Goal: Task Accomplishment & Management: Use online tool/utility

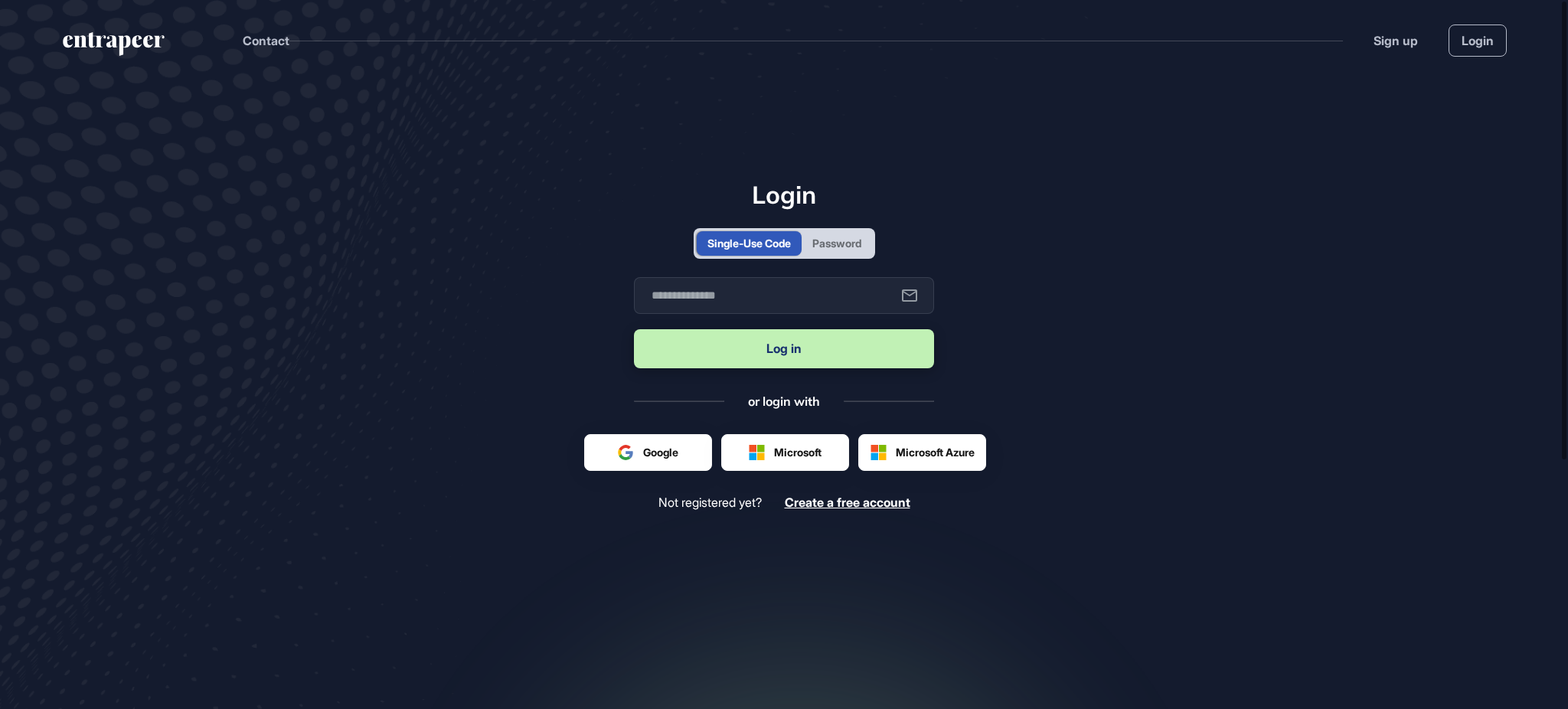
scroll to position [1, 1]
drag, startPoint x: 856, startPoint y: 224, endPoint x: 851, endPoint y: 240, distance: 16.8
click at [853, 233] on div "Login Single-Use Code Password Business email Log in or login with Google Micro…" at bounding box center [784, 345] width 301 height 330
click at [851, 241] on div "Password" at bounding box center [836, 242] width 49 height 16
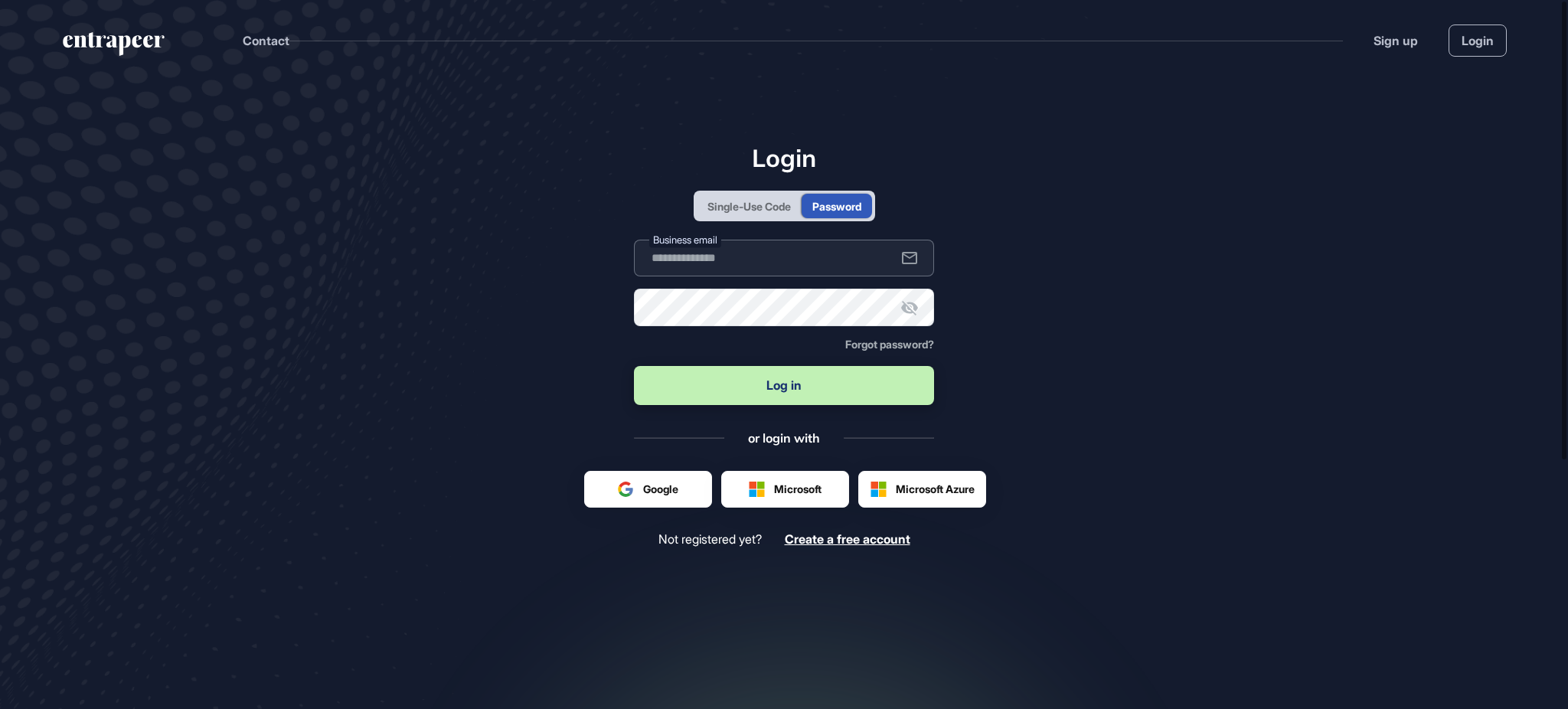
click at [819, 255] on input "text" at bounding box center [784, 258] width 301 height 37
type input "**********"
click at [634, 366] on button "Log in" at bounding box center [784, 385] width 301 height 39
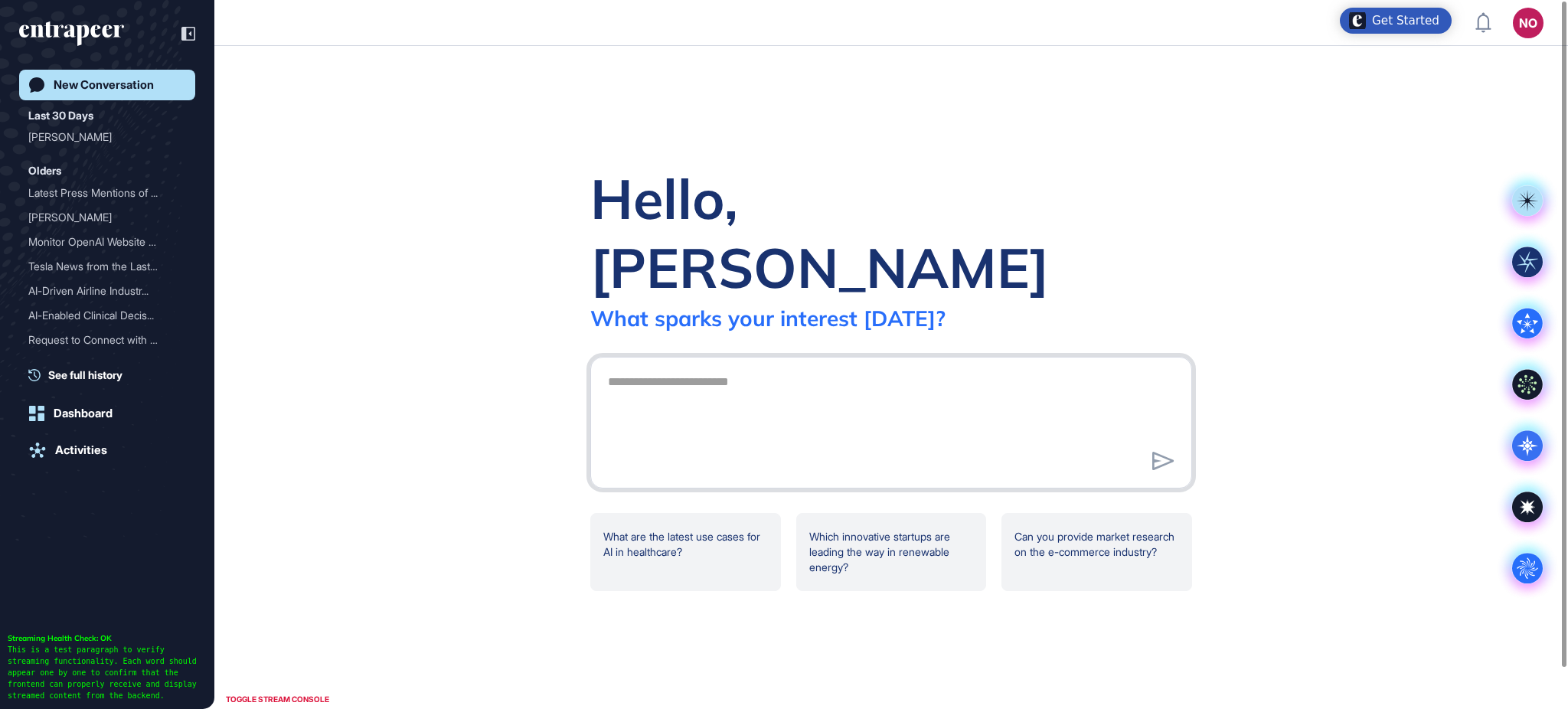
scroll to position [1, 1]
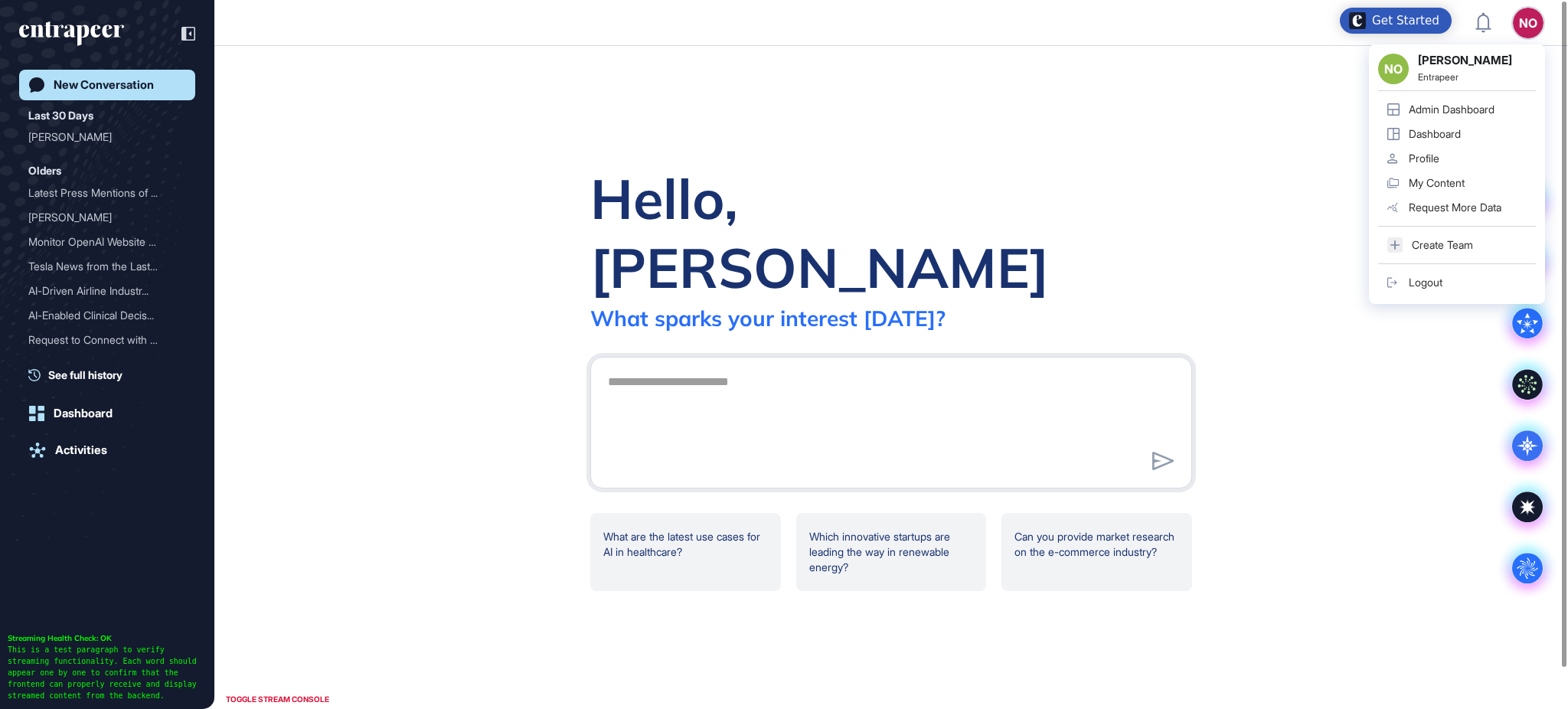
click at [1485, 106] on div "Admin Dashboard" at bounding box center [1451, 109] width 86 height 12
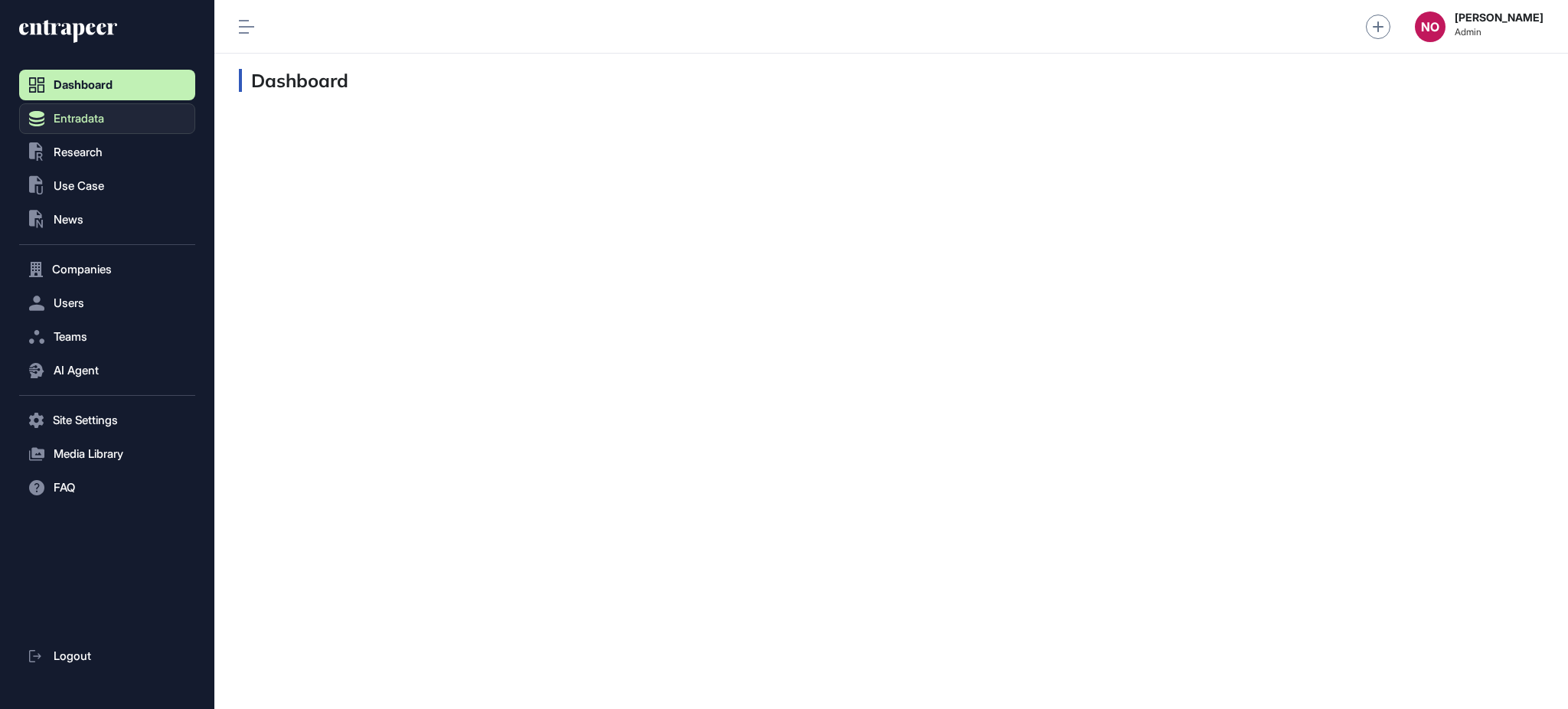
scroll to position [1, 1]
click at [103, 115] on span "Entradata" at bounding box center [78, 118] width 51 height 12
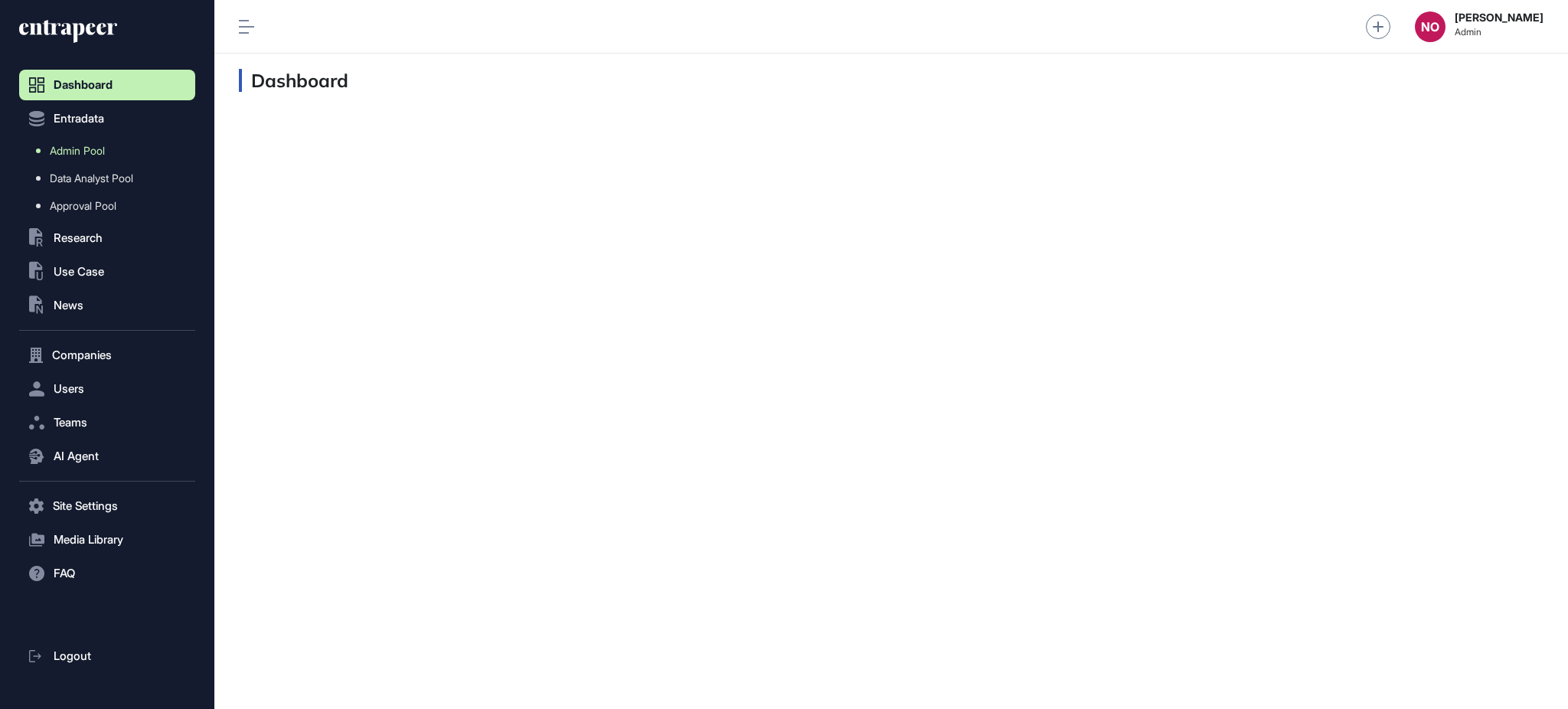
click at [99, 232] on span "Research" at bounding box center [77, 238] width 49 height 12
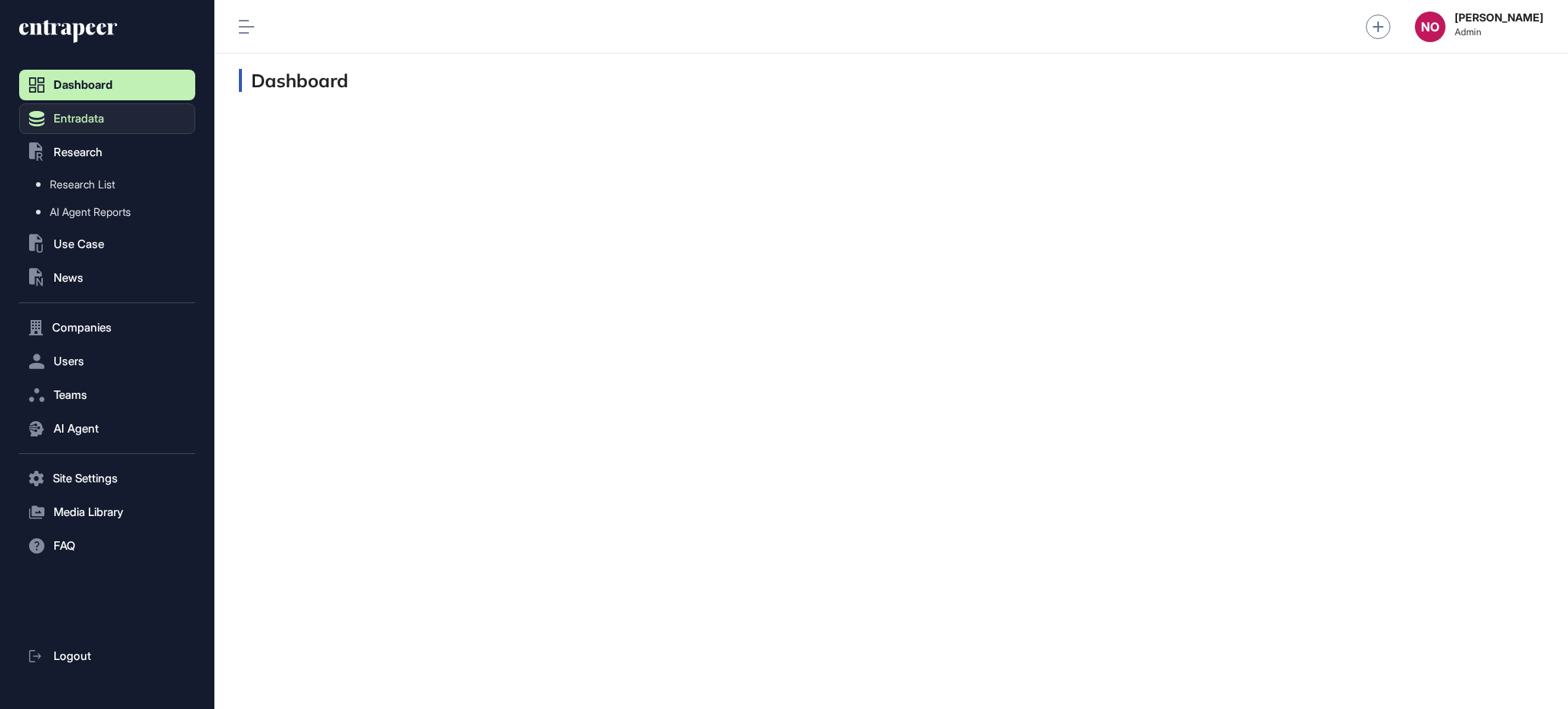
click at [115, 121] on button "Entradata" at bounding box center [107, 118] width 176 height 30
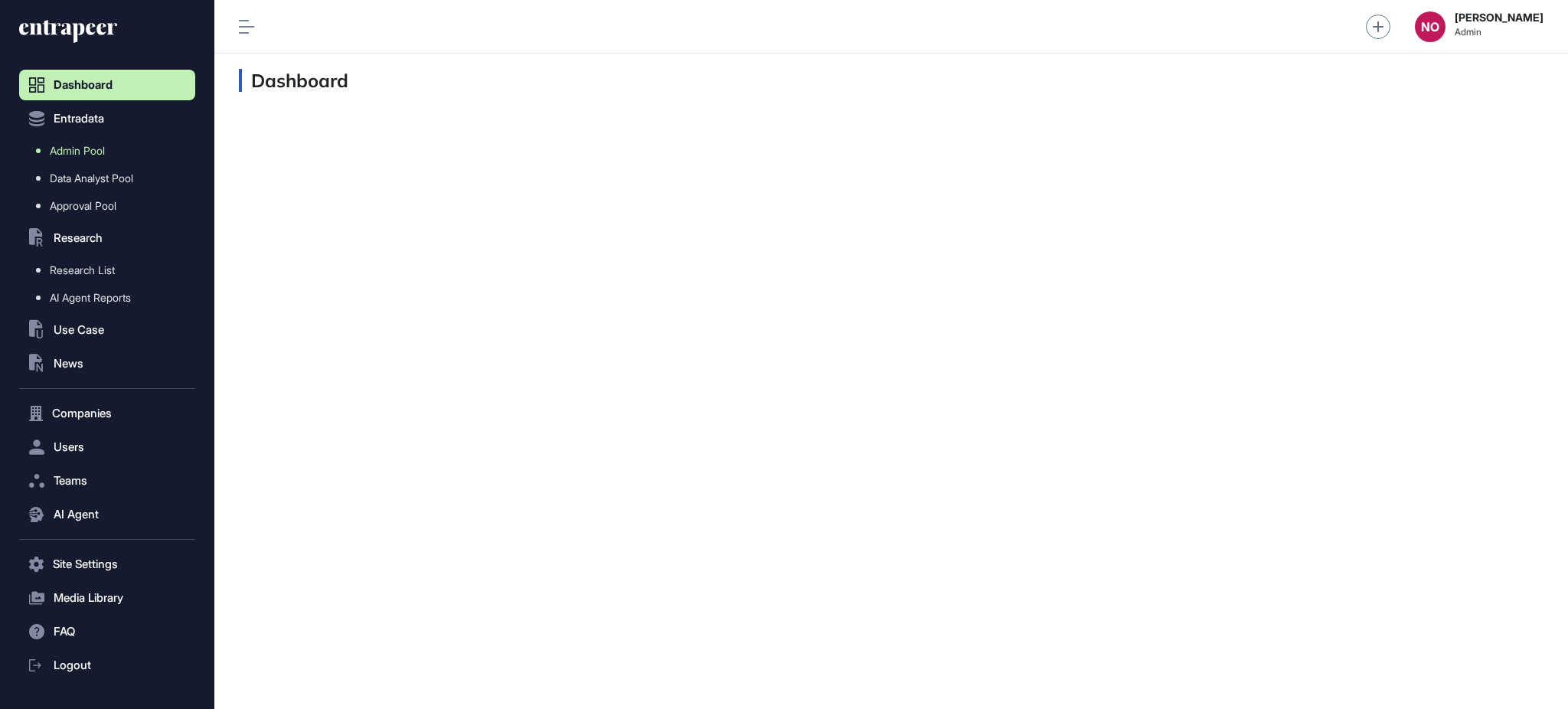
click at [132, 147] on link "Admin Pool" at bounding box center [111, 151] width 169 height 28
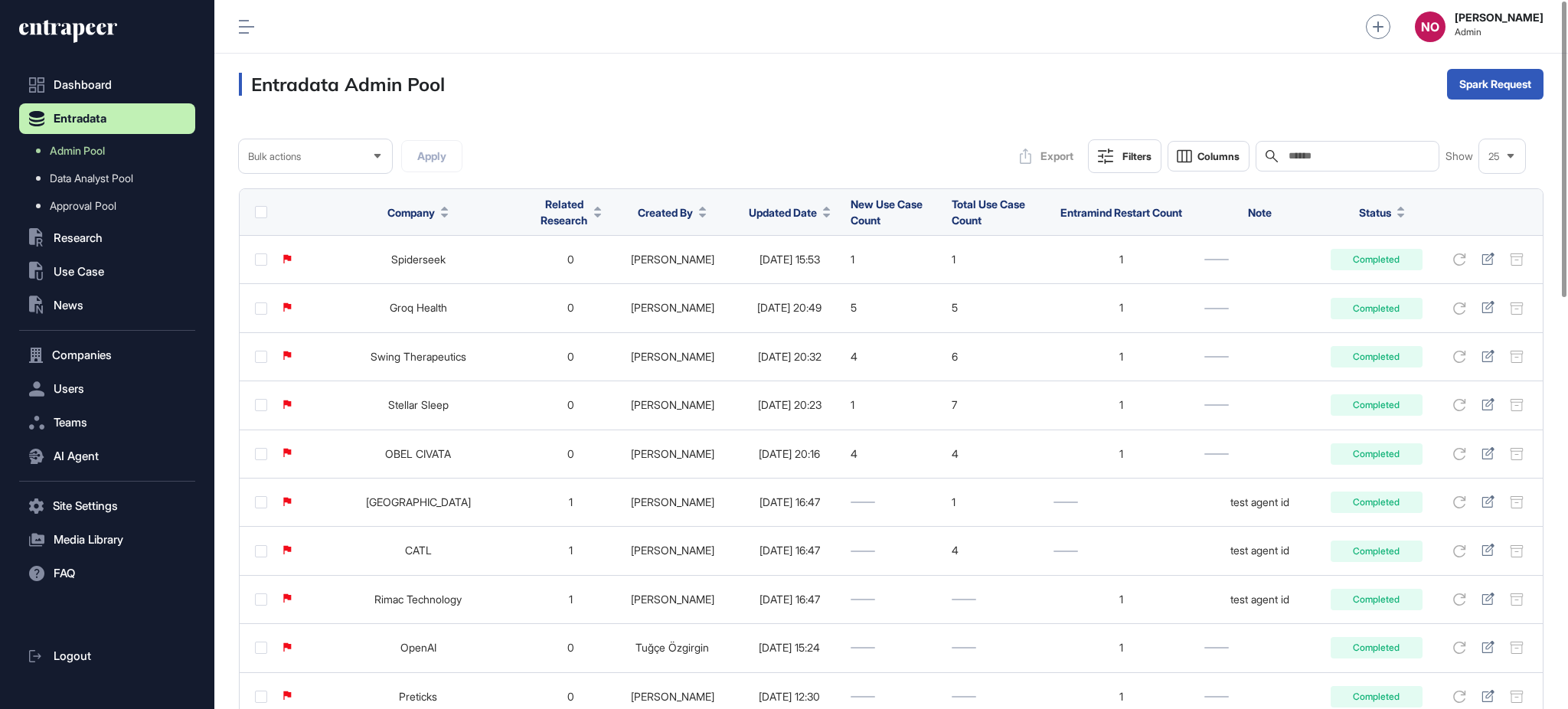
click at [788, 210] on span "Updated Date" at bounding box center [783, 212] width 68 height 16
click at [796, 274] on span "Sort Descending" at bounding box center [784, 277] width 61 height 13
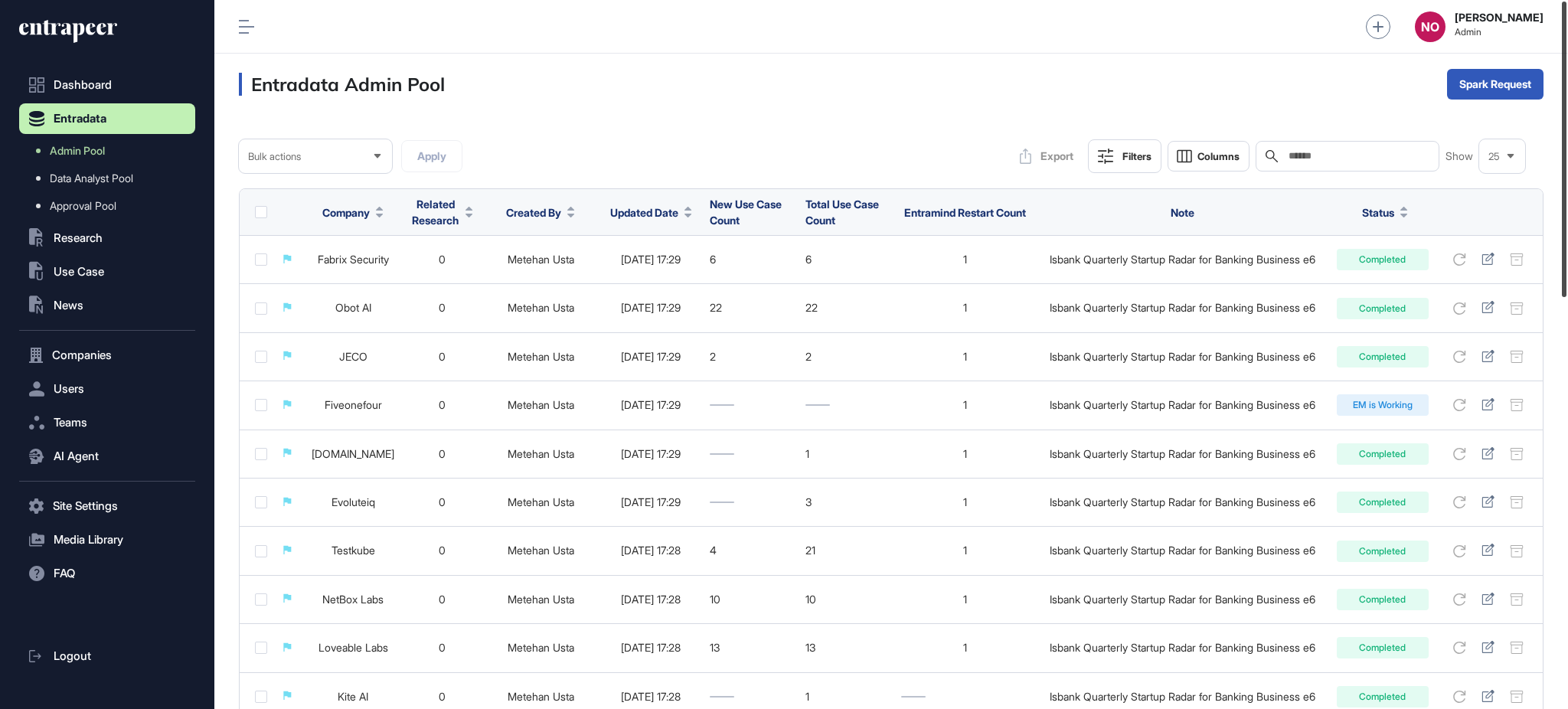
drag, startPoint x: 1565, startPoint y: 199, endPoint x: 1562, endPoint y: 75, distance: 124.0
click at [1562, 75] on div at bounding box center [1563, 149] width 5 height 296
click at [1504, 140] on div "Bulk" at bounding box center [1495, 145] width 95 height 25
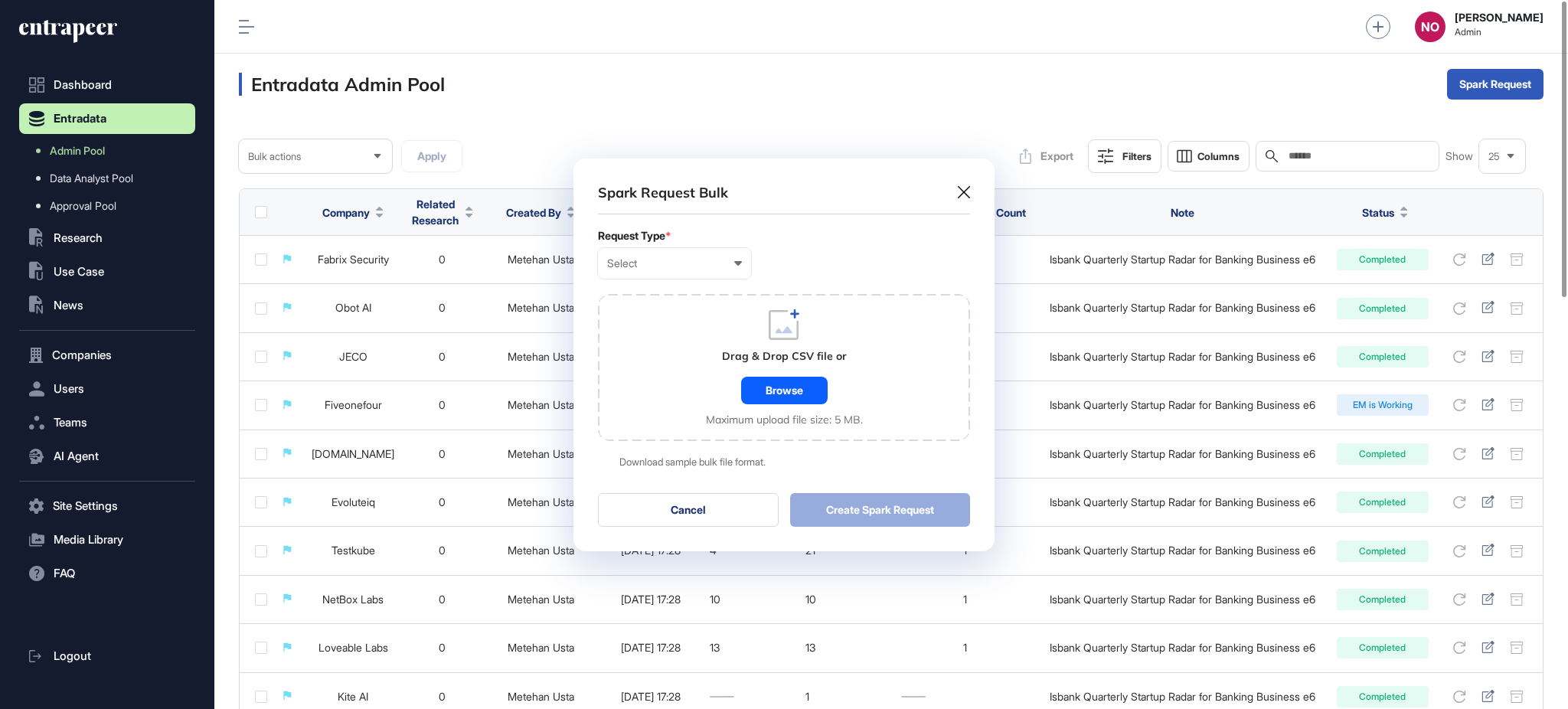
scroll to position [1, 6]
click at [617, 265] on div "Select" at bounding box center [675, 263] width 135 height 12
click at [0, 0] on div "Company" at bounding box center [0, 0] width 0 height 0
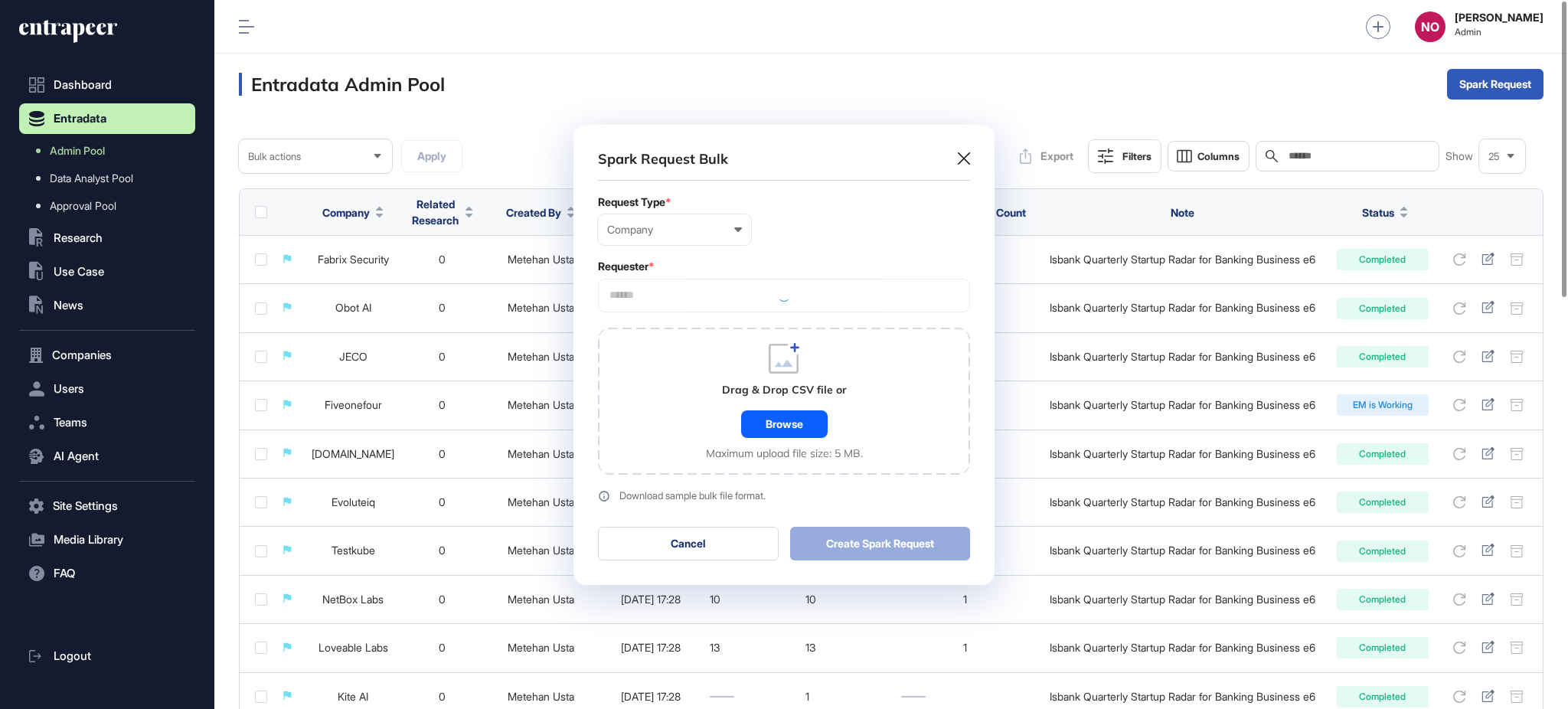
scroll to position [460, 420]
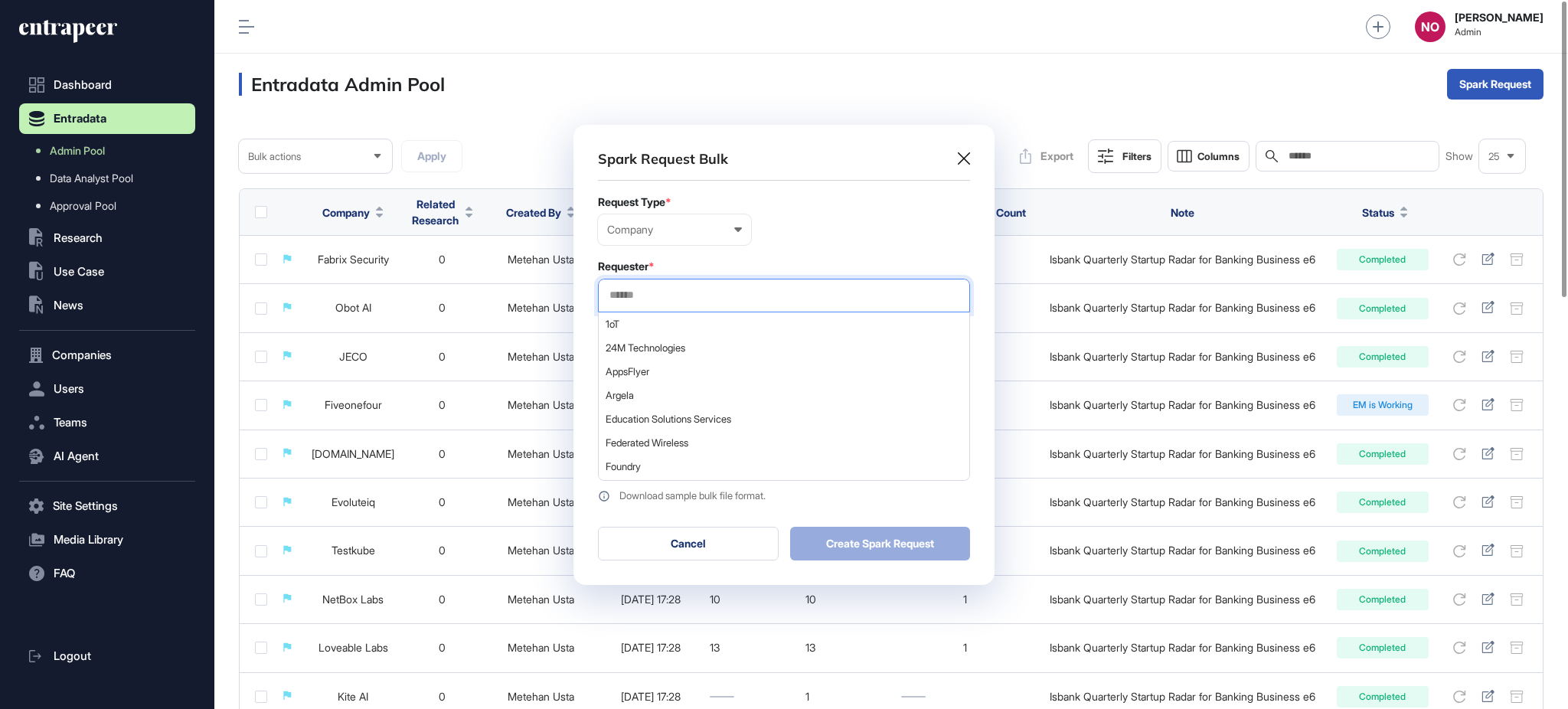
click at [684, 290] on input "text" at bounding box center [784, 295] width 352 height 13
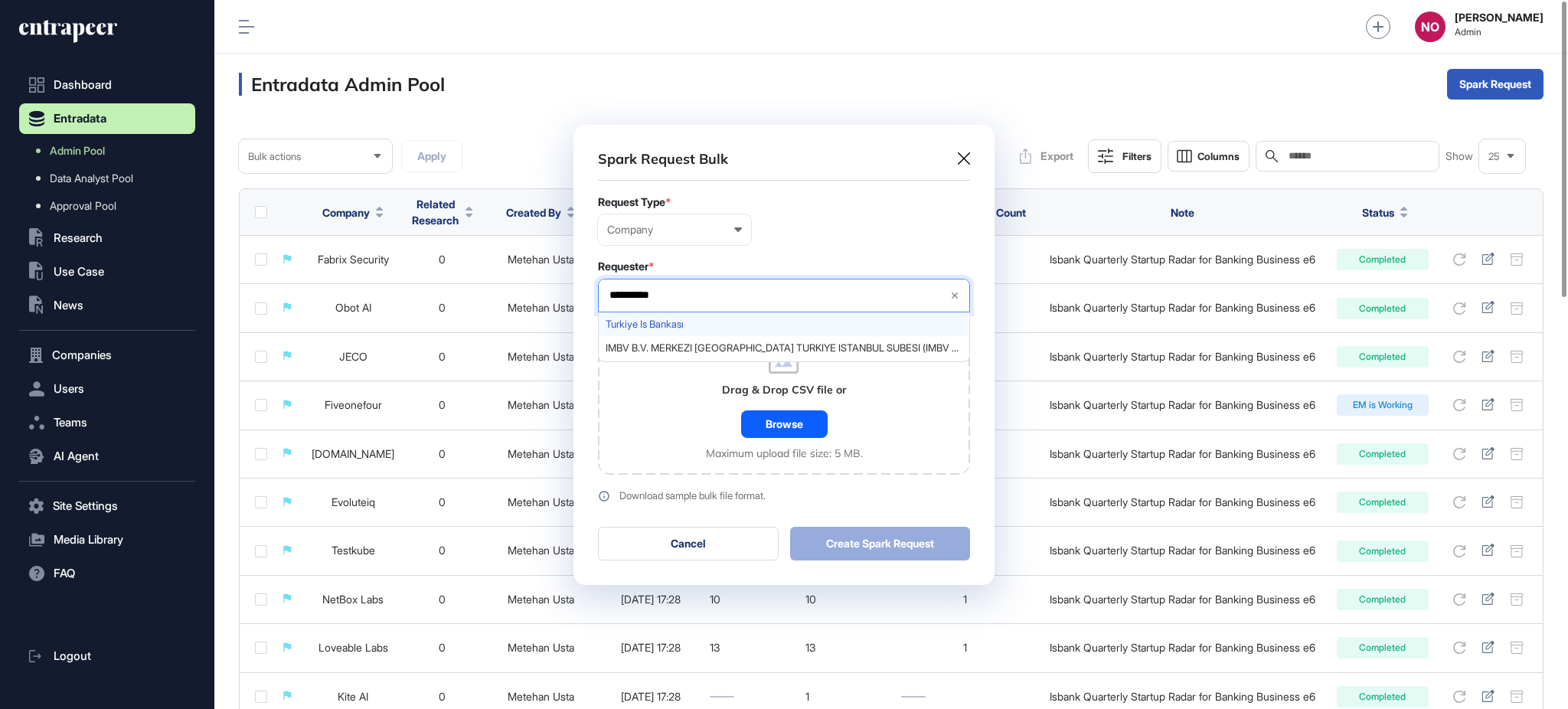
type input "**********"
click at [645, 319] on span "Turkiye Is Bankası" at bounding box center [783, 325] width 355 height 11
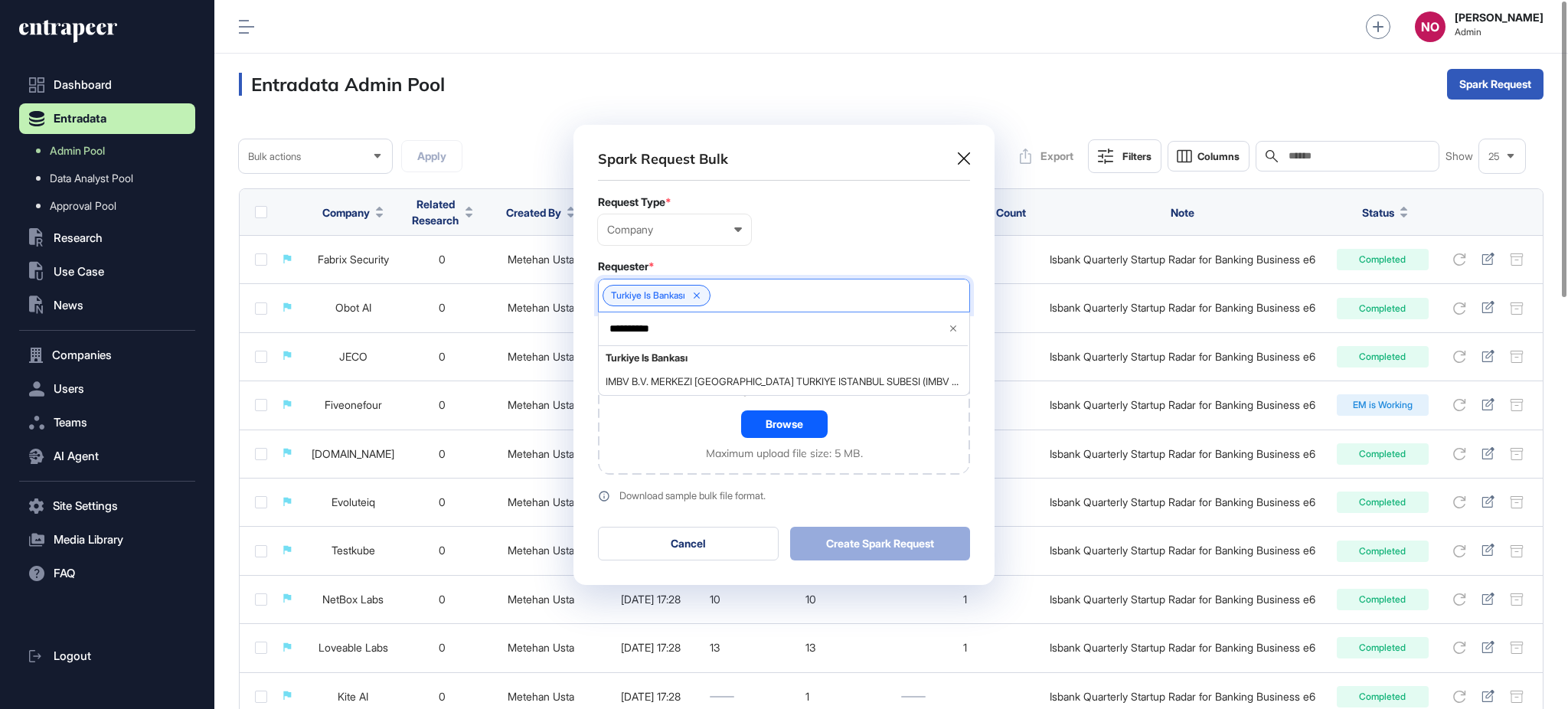
click at [644, 436] on div "Drag & Drop CSV file or Browse Maximum upload file size: 5 MB." at bounding box center [784, 401] width 372 height 147
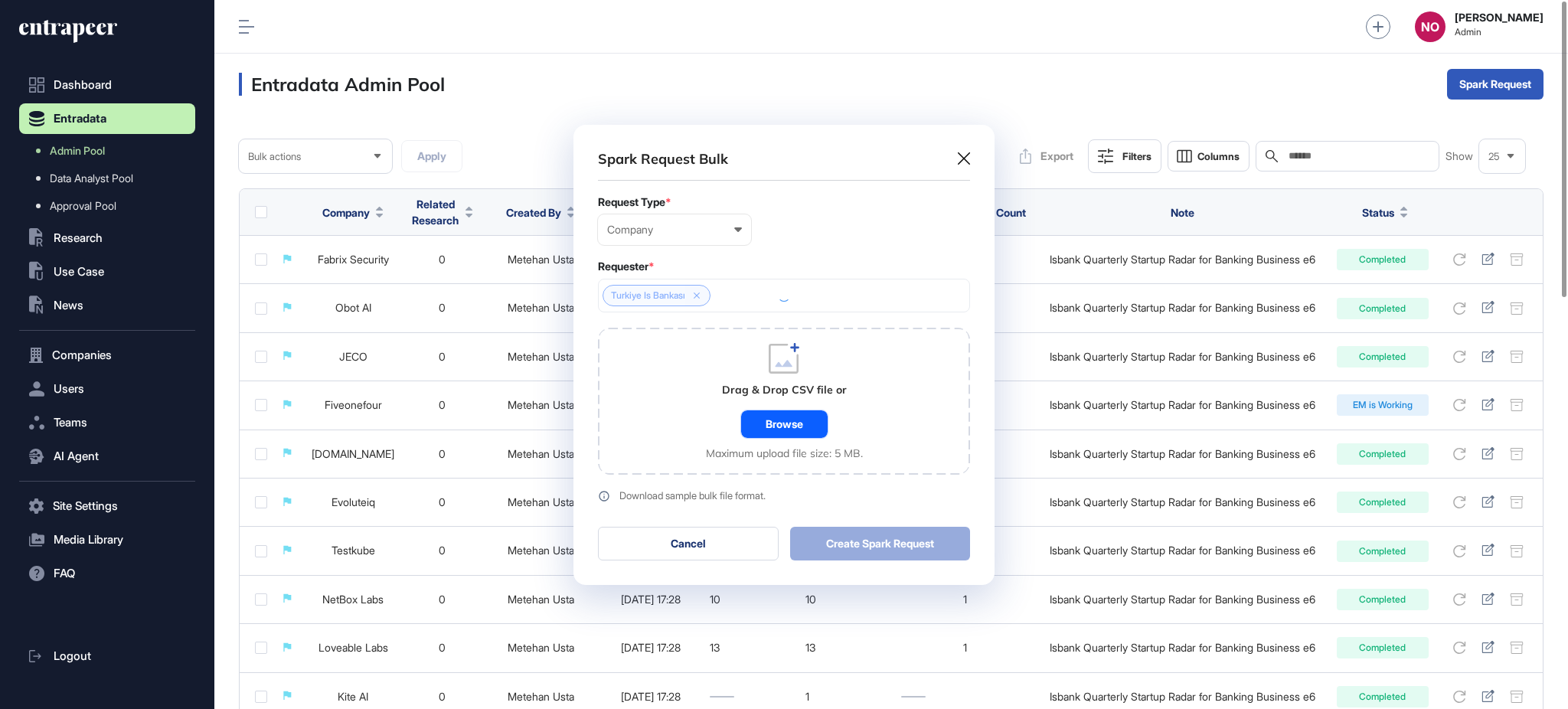
click at [806, 418] on div "Browse" at bounding box center [784, 424] width 87 height 28
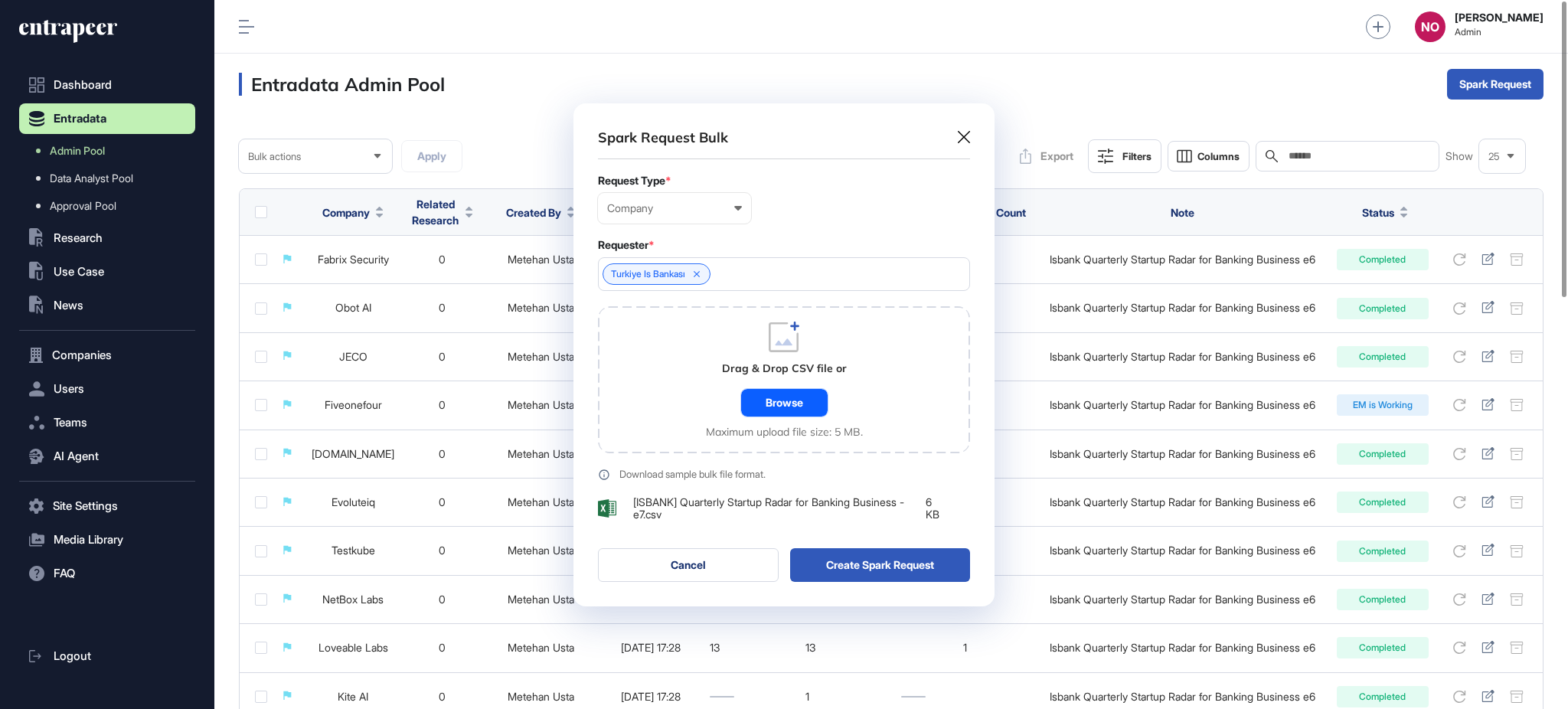
scroll to position [503, 420]
click at [863, 563] on button "Create Spark Request" at bounding box center [880, 565] width 181 height 34
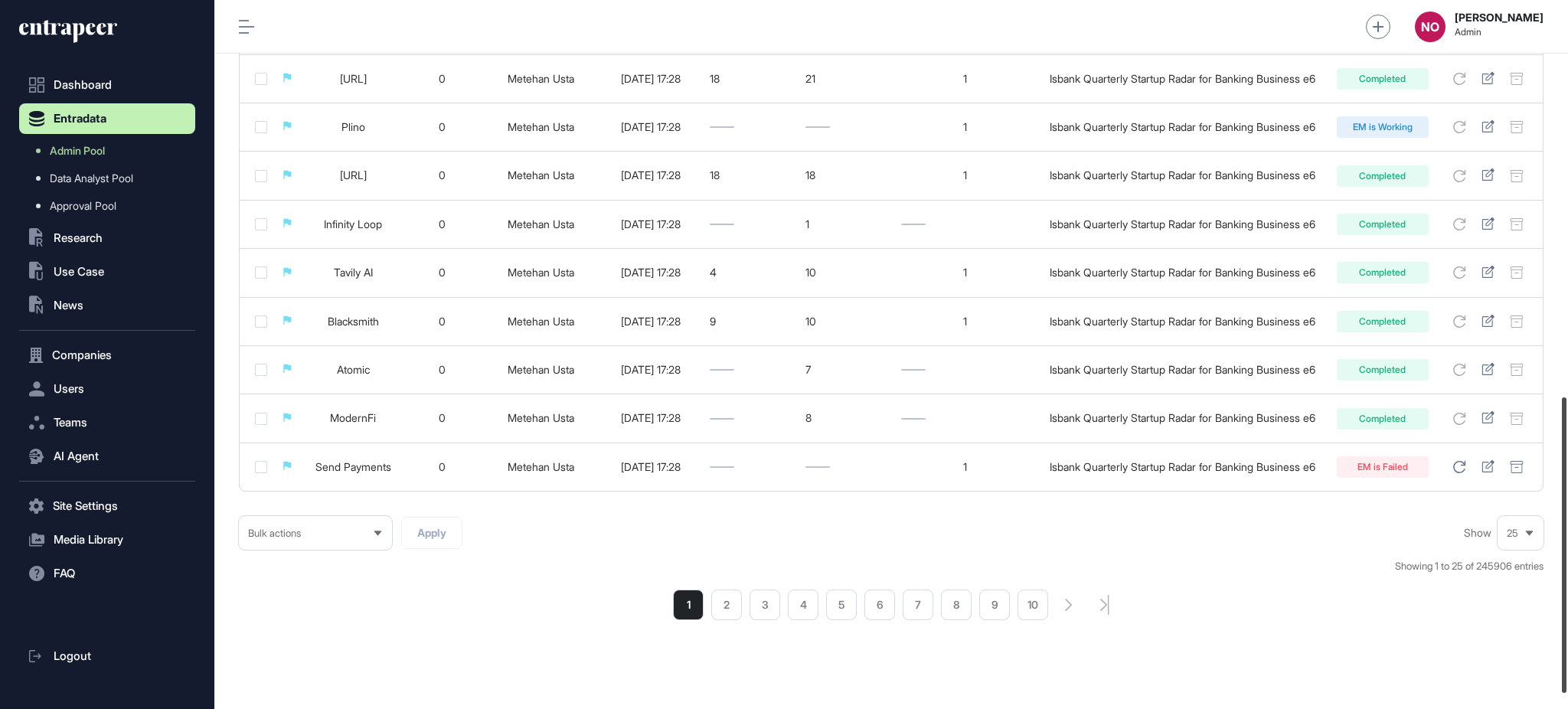
scroll to position [987, 0]
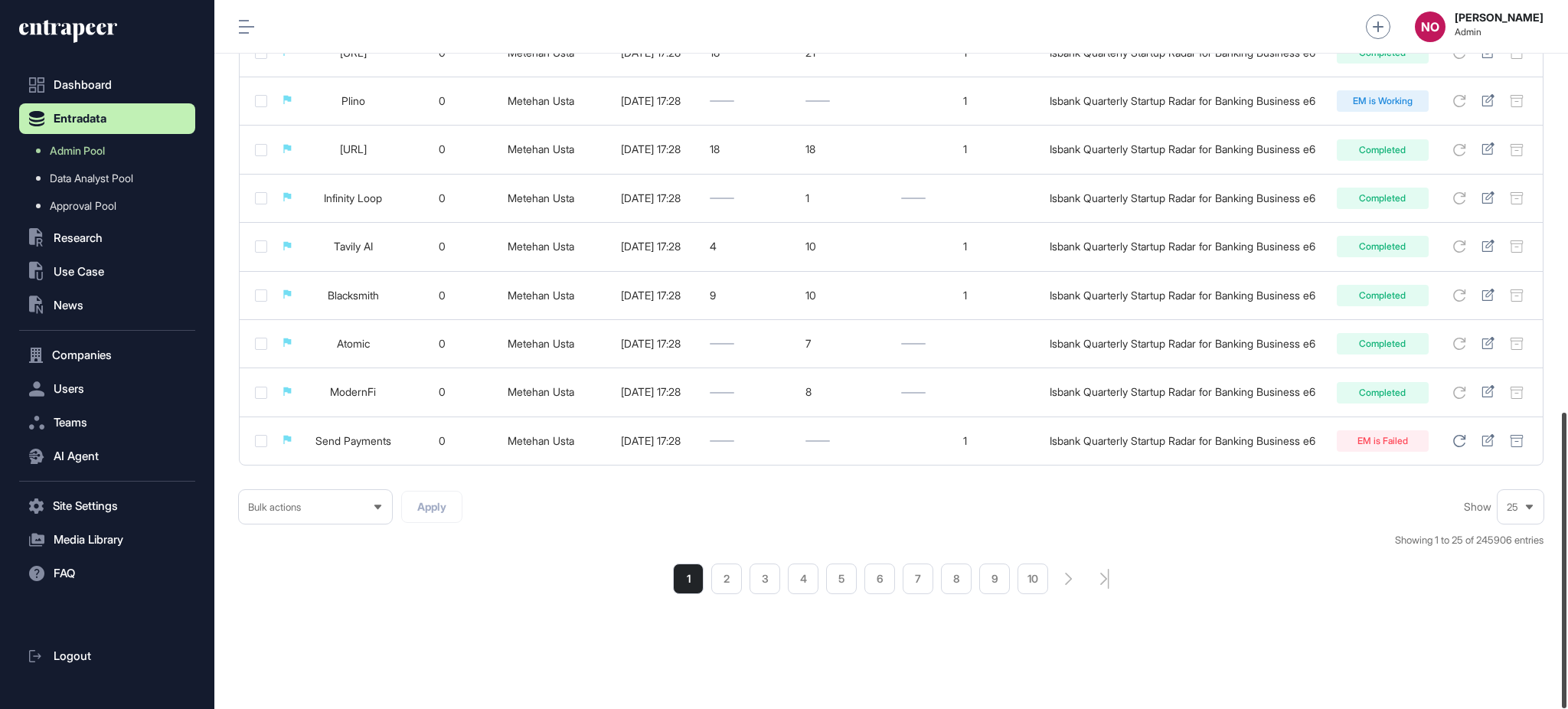
drag, startPoint x: 1566, startPoint y: 322, endPoint x: 1387, endPoint y: 639, distance: 364.0
click at [1566, 669] on div at bounding box center [1563, 561] width 5 height 296
click at [727, 586] on li "2" at bounding box center [726, 578] width 30 height 30
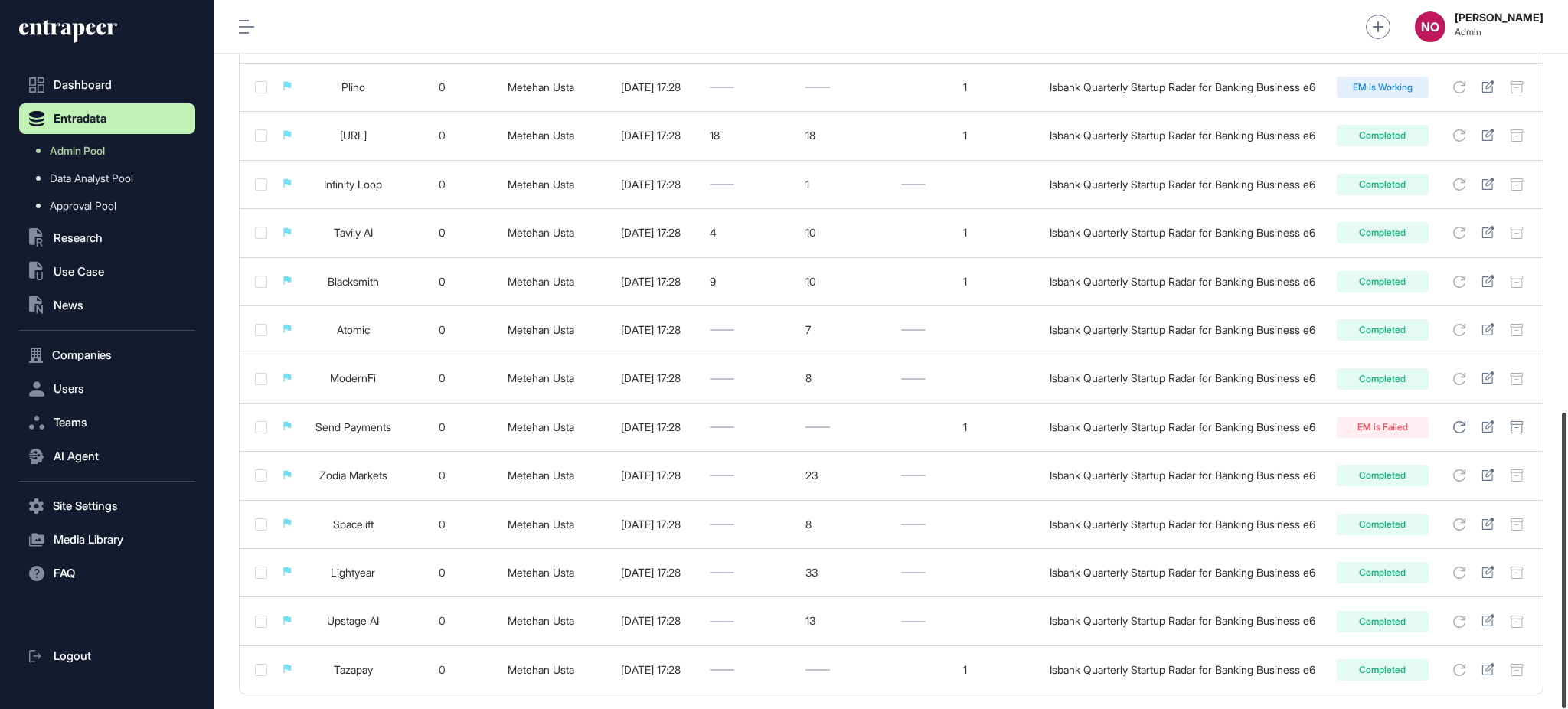
scroll to position [987, 0]
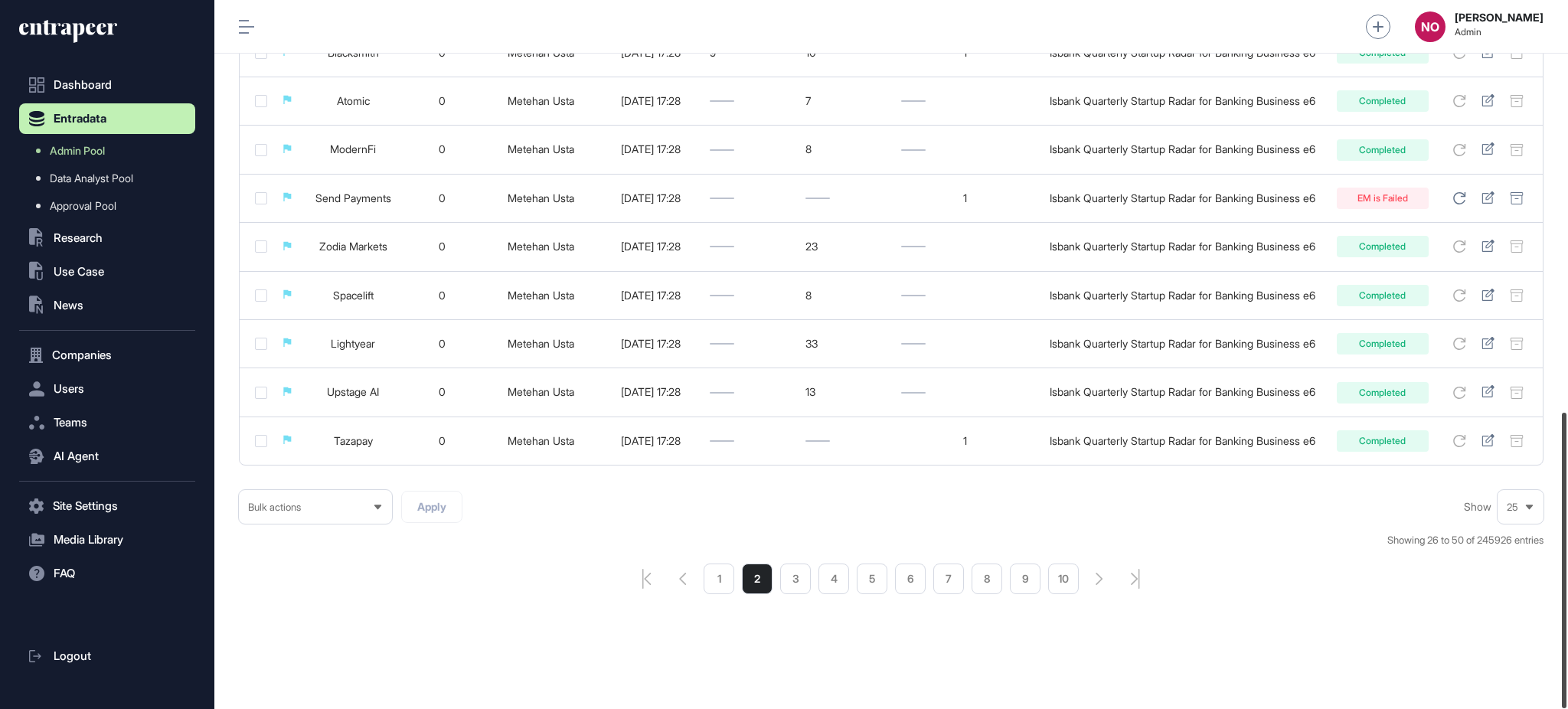
drag, startPoint x: 1566, startPoint y: 84, endPoint x: 856, endPoint y: 522, distance: 834.2
click at [1556, 528] on div "Admin Dashboard Dashboard Profile My Content Request More Data NO [PERSON_NAME]…" at bounding box center [891, 354] width 1354 height 709
click at [809, 590] on li "3" at bounding box center [795, 578] width 30 height 30
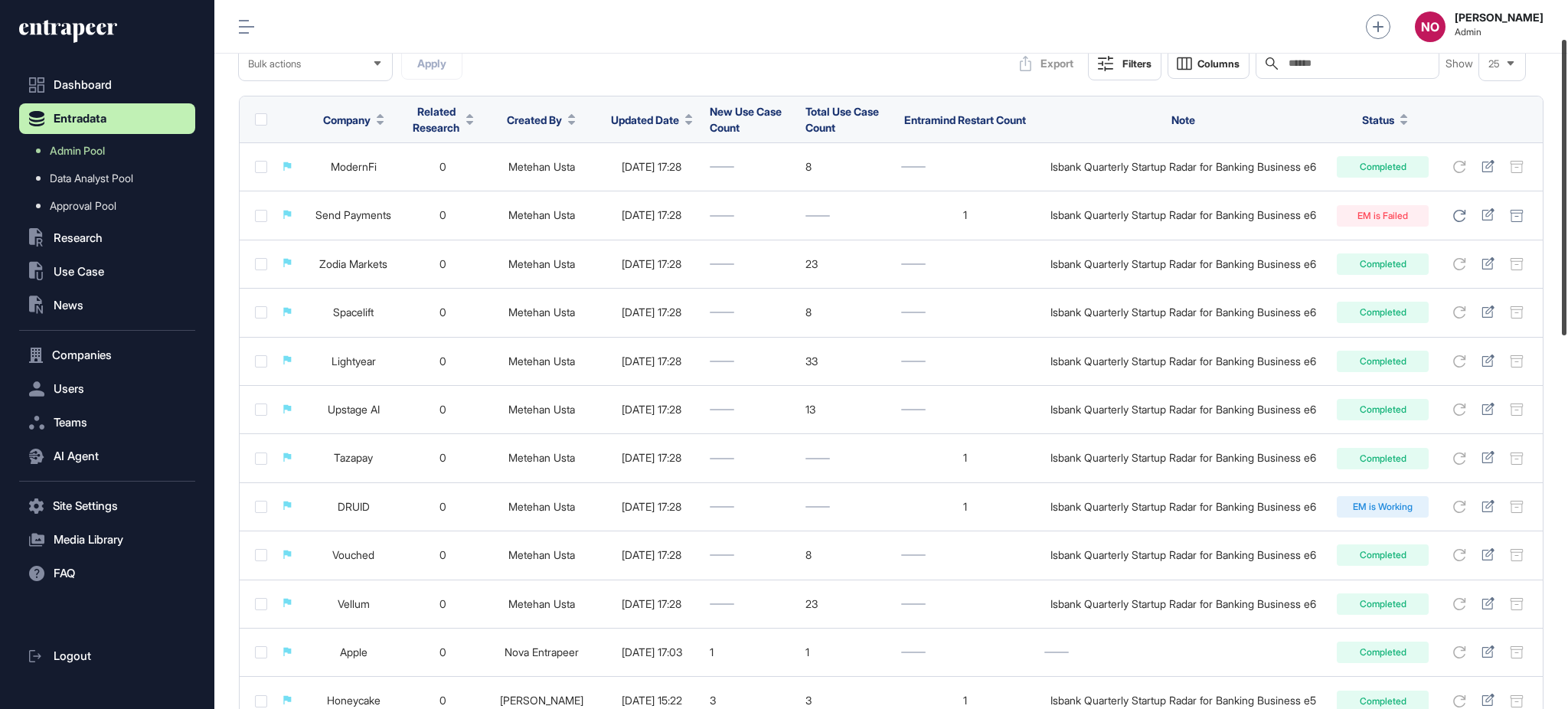
scroll to position [92, 0]
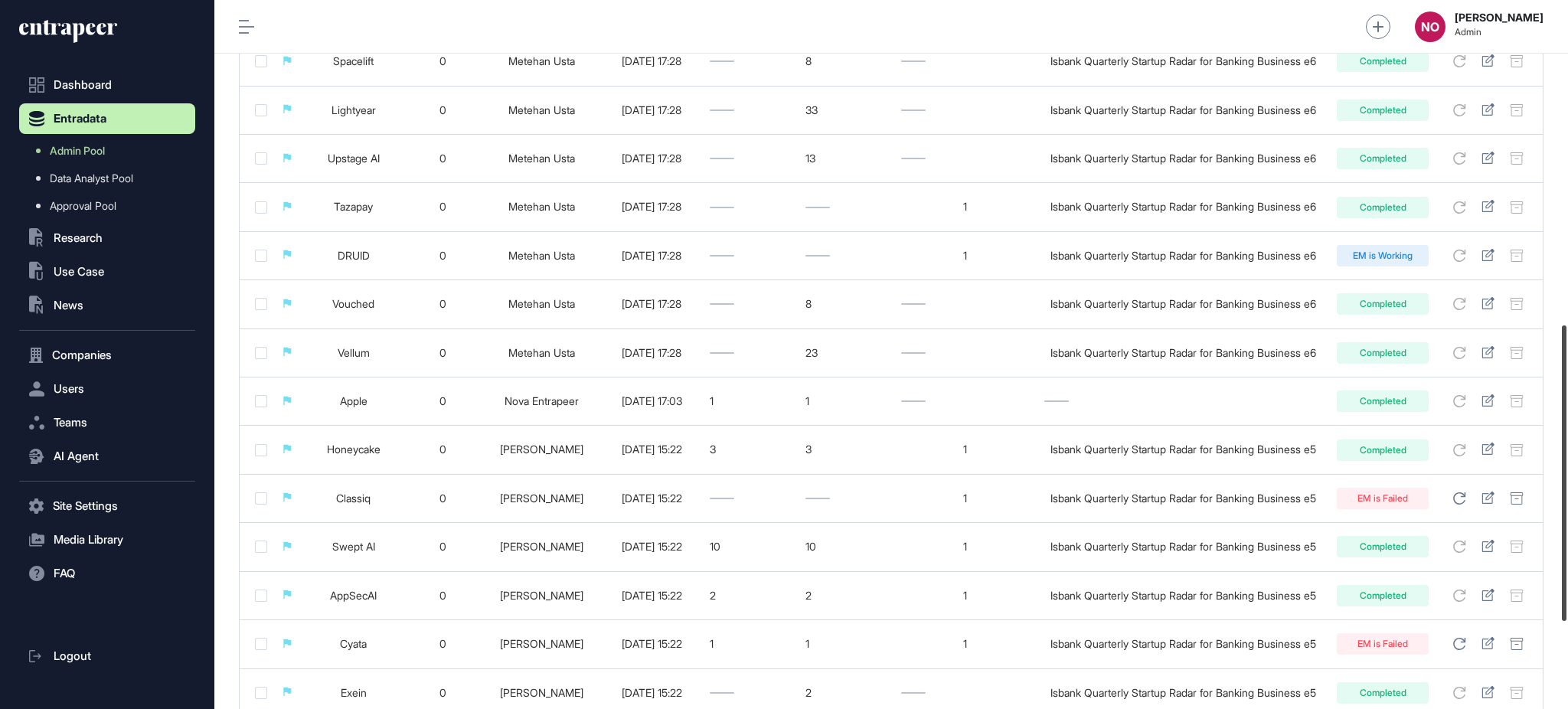
drag, startPoint x: 1566, startPoint y: 133, endPoint x: 684, endPoint y: 593, distance: 994.7
click at [1563, 621] on div at bounding box center [1563, 473] width 5 height 296
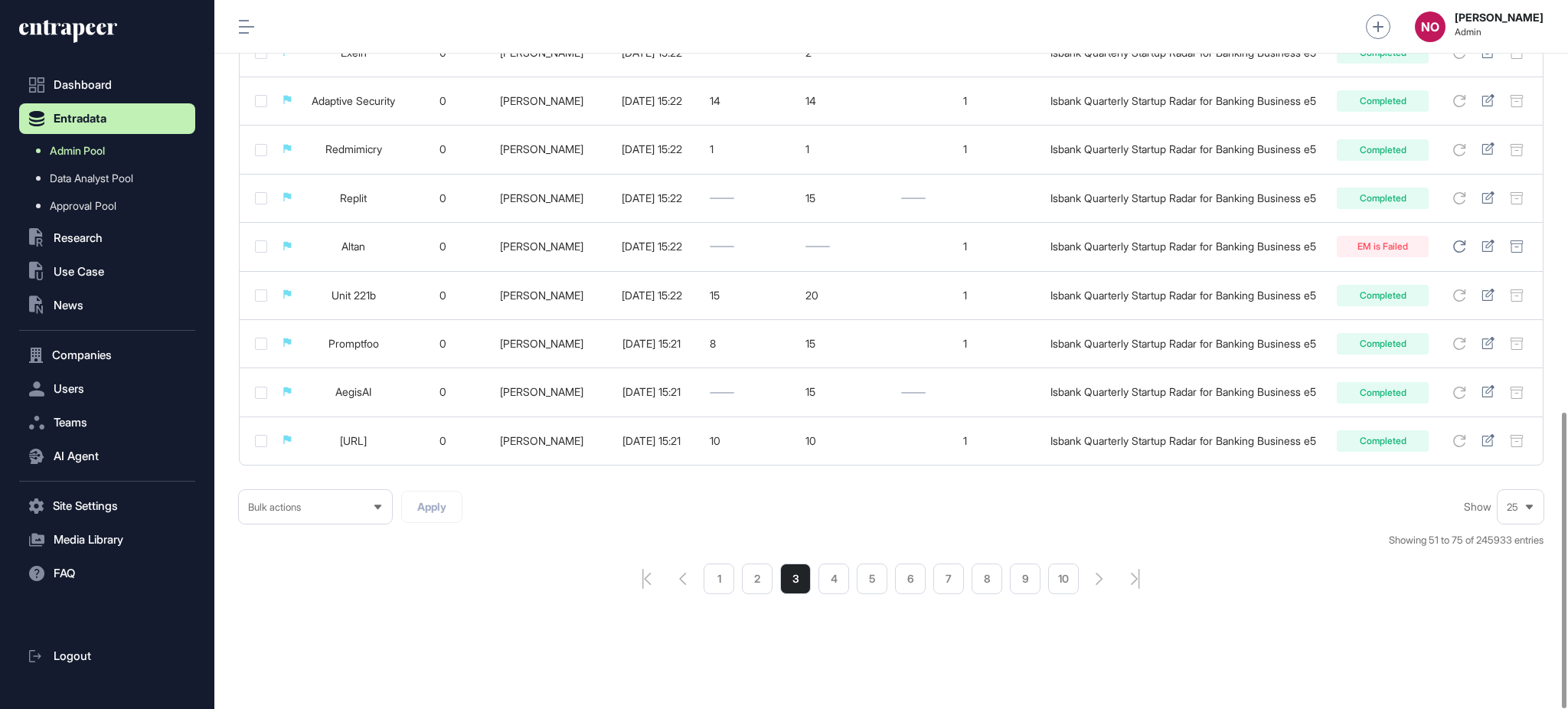
click at [119, 152] on link "Admin Pool" at bounding box center [111, 151] width 169 height 28
